Goal: Task Accomplishment & Management: Manage account settings

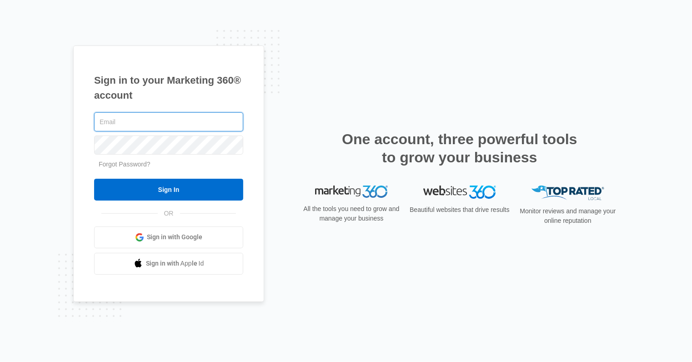
type input "mrssandireed@gmail.com"
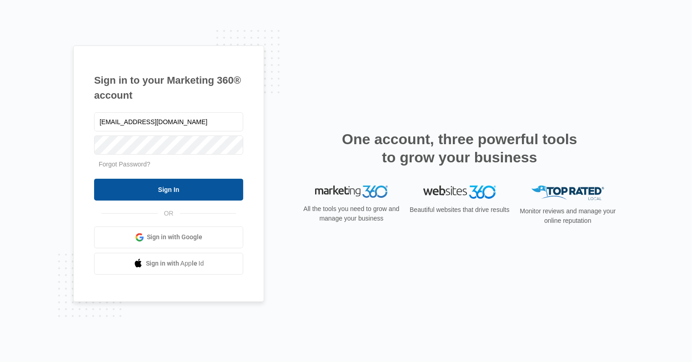
click at [189, 199] on input "Sign In" at bounding box center [168, 190] width 149 height 22
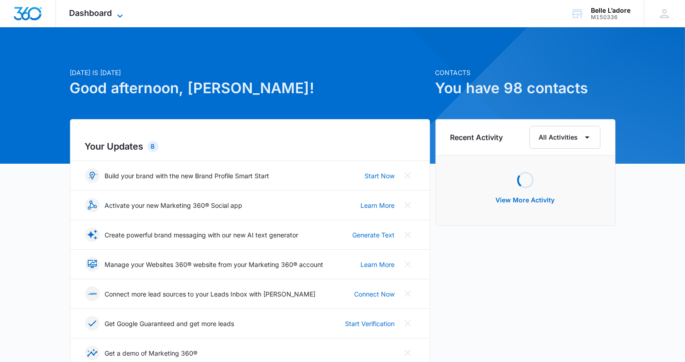
click at [107, 14] on span "Dashboard" at bounding box center [91, 13] width 43 height 10
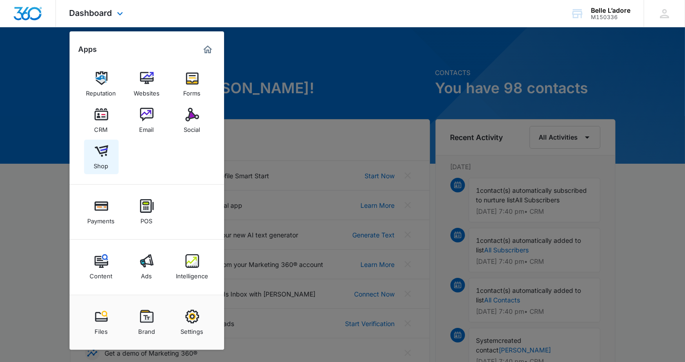
click at [95, 152] on img at bounding box center [102, 151] width 14 height 14
